Goal: Find specific page/section: Find specific page/section

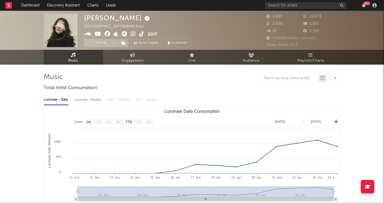
select select "1w"
click at [310, 8] on input "text" at bounding box center [305, 5] width 81 height 7
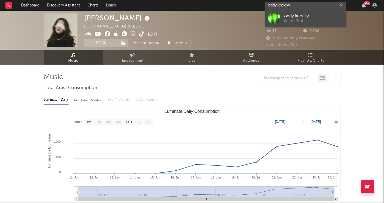
type input "oddy knocky"
click at [306, 13] on div "oddy knocky" at bounding box center [313, 16] width 59 height 6
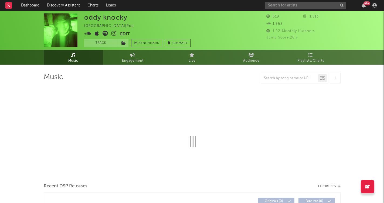
select select "6m"
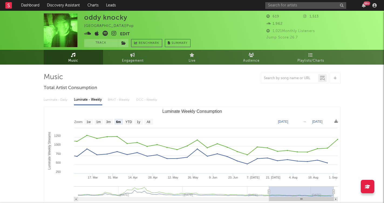
click at [113, 32] on icon at bounding box center [113, 33] width 5 height 5
